Goal: Task Accomplishment & Management: Manage account settings

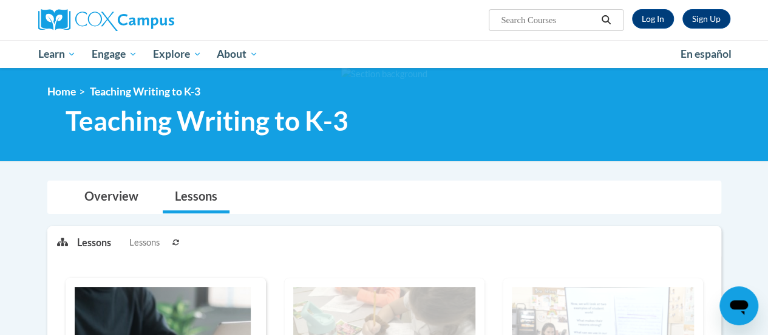
scroll to position [1, 0]
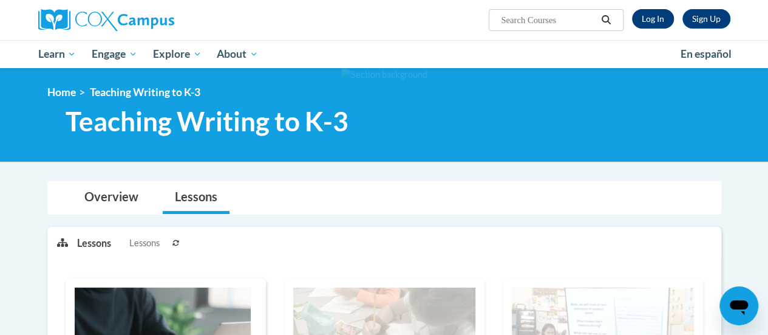
click at [660, 24] on link "Log In" at bounding box center [653, 18] width 42 height 19
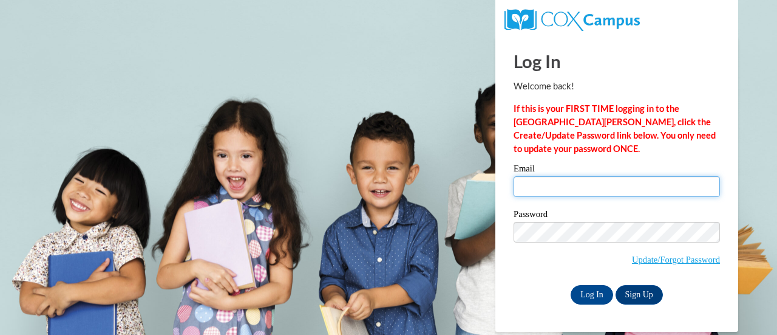
click at [595, 191] on input "Email" at bounding box center [617, 186] width 206 height 21
type input "[PERSON_NAME][EMAIL_ADDRESS][PERSON_NAME][DOMAIN_NAME]"
